Goal: Information Seeking & Learning: Find specific fact

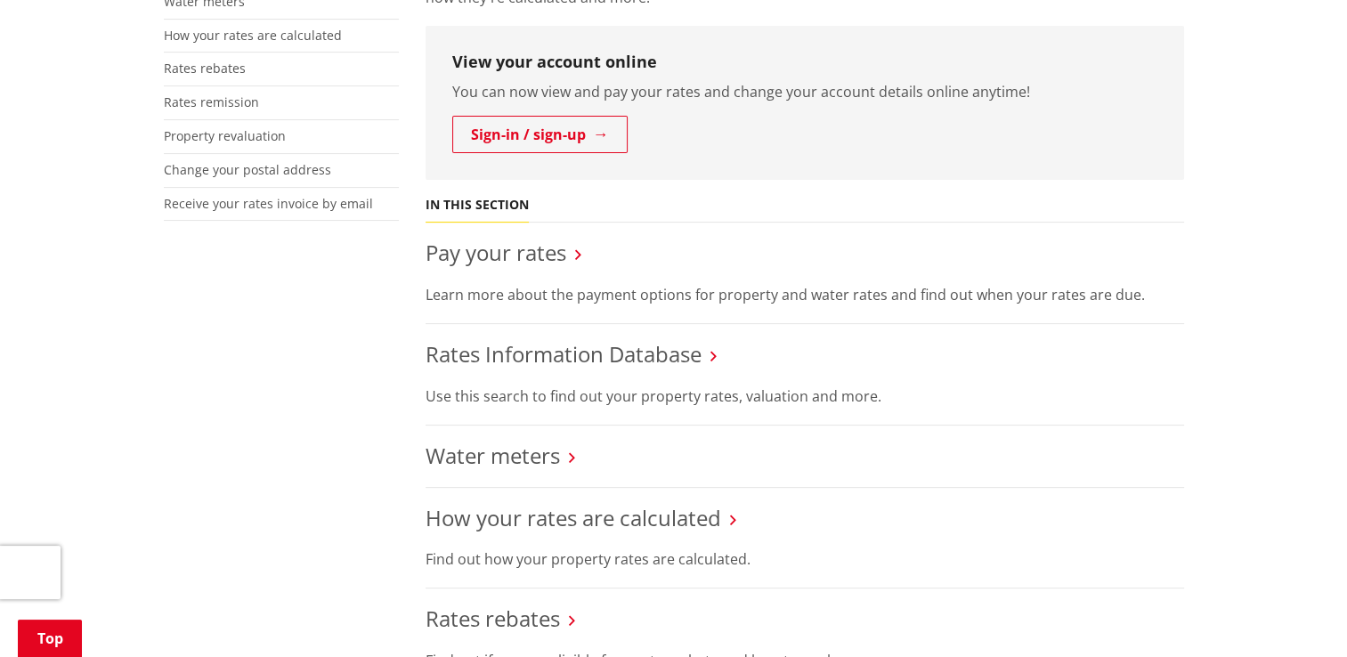
scroll to position [477, 0]
drag, startPoint x: 554, startPoint y: 357, endPoint x: 513, endPoint y: 351, distance: 42.3
click at [513, 351] on link "Rates Information Database" at bounding box center [563, 352] width 276 height 29
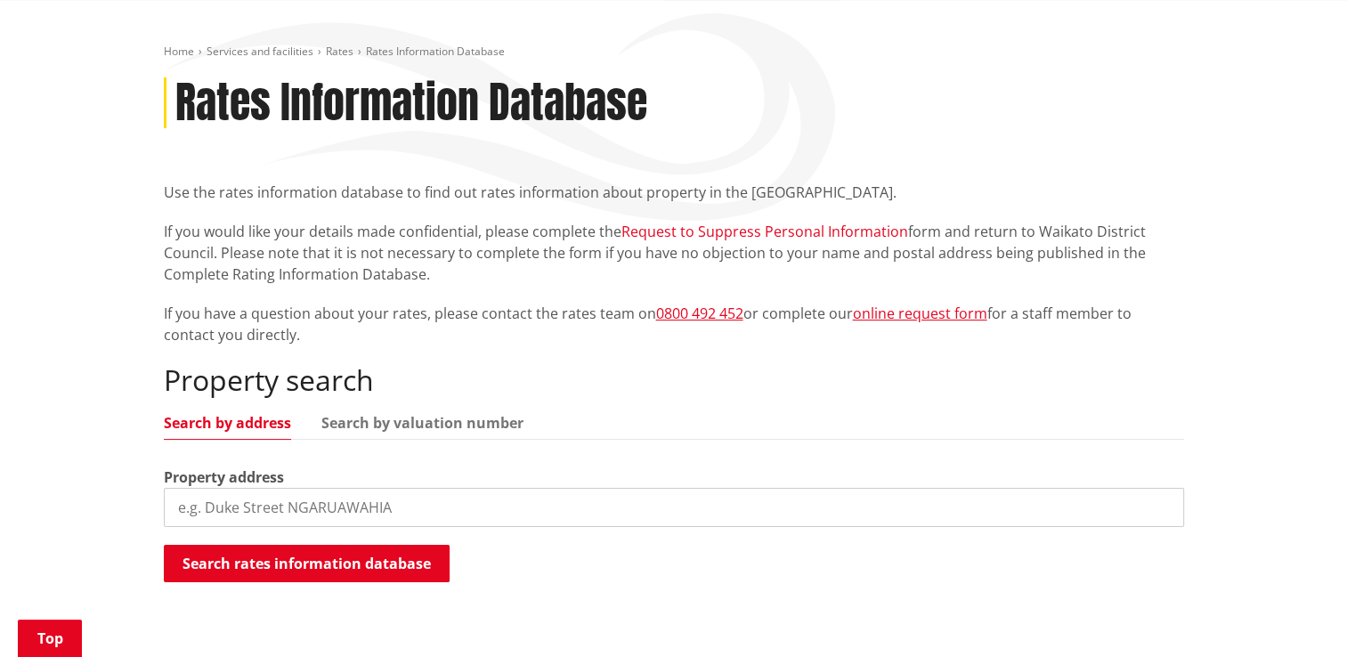
scroll to position [390, 0]
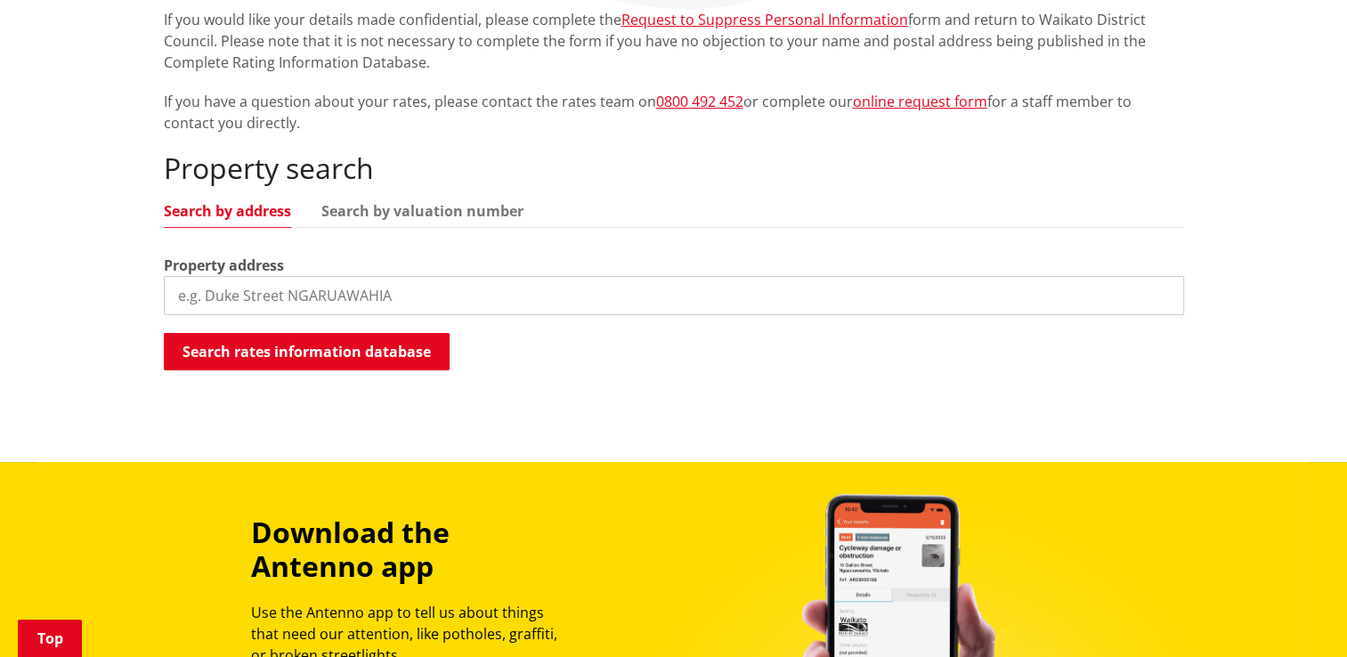
click at [557, 287] on input "search" at bounding box center [674, 295] width 1020 height 39
type input "2 westgate street"
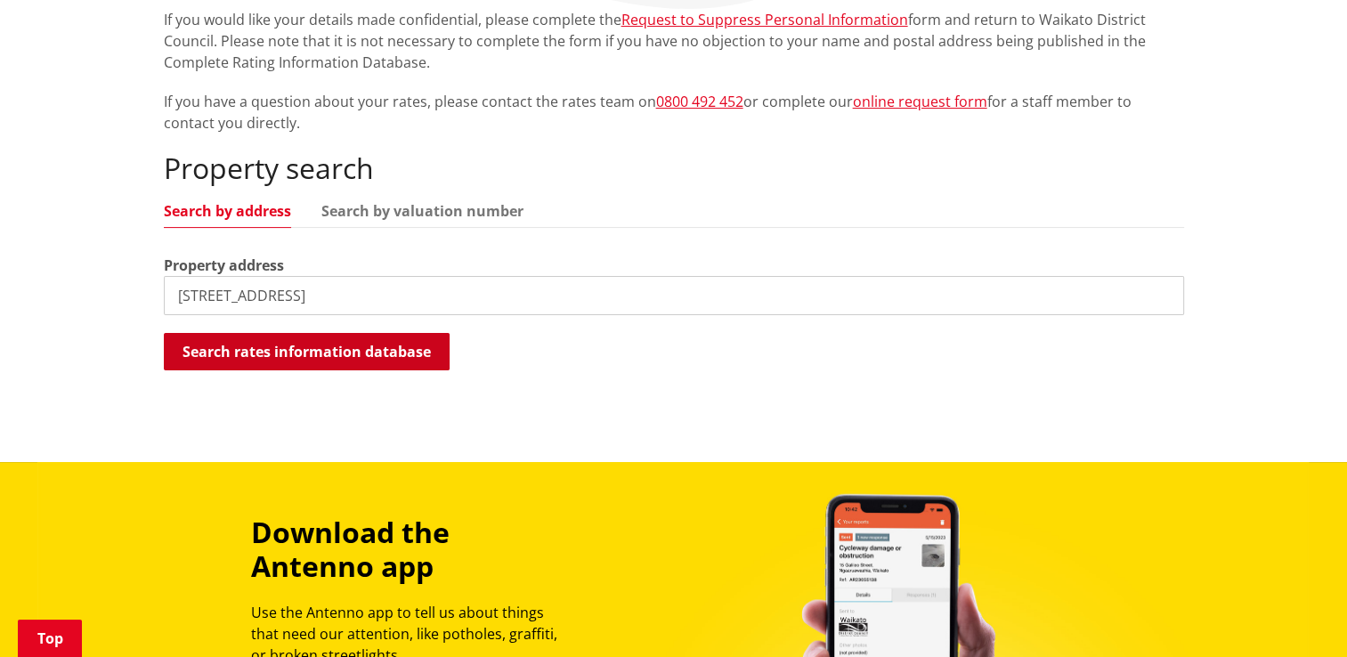
click at [283, 343] on button "Search rates information database" at bounding box center [307, 351] width 286 height 37
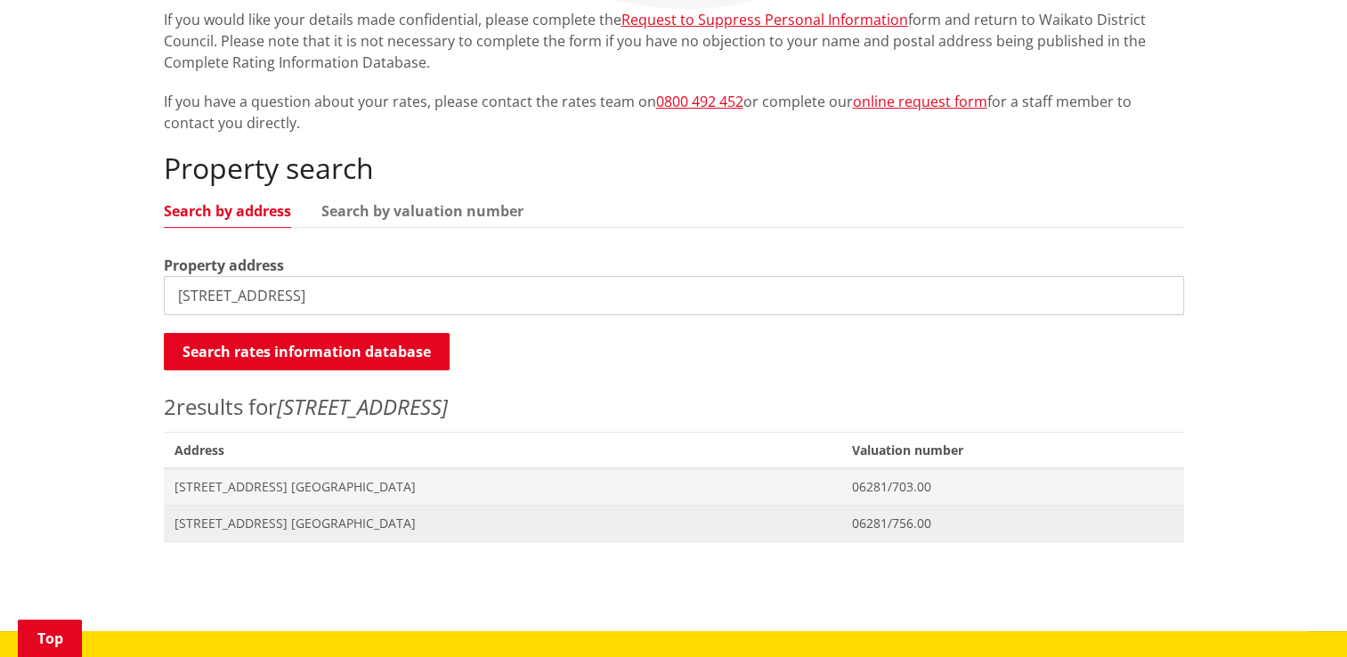
click at [278, 525] on span "[STREET_ADDRESS] [GEOGRAPHIC_DATA]" at bounding box center [502, 523] width 656 height 18
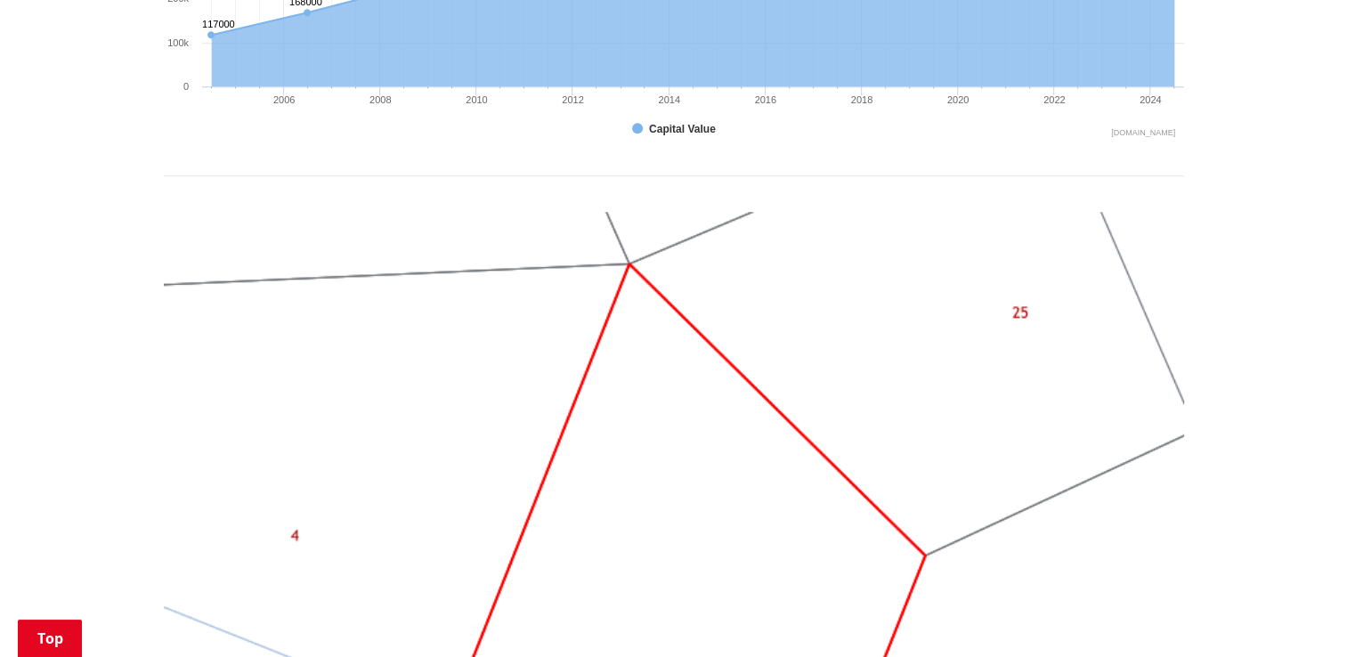
scroll to position [1324, 0]
